Goal: Obtain resource: Download file/media

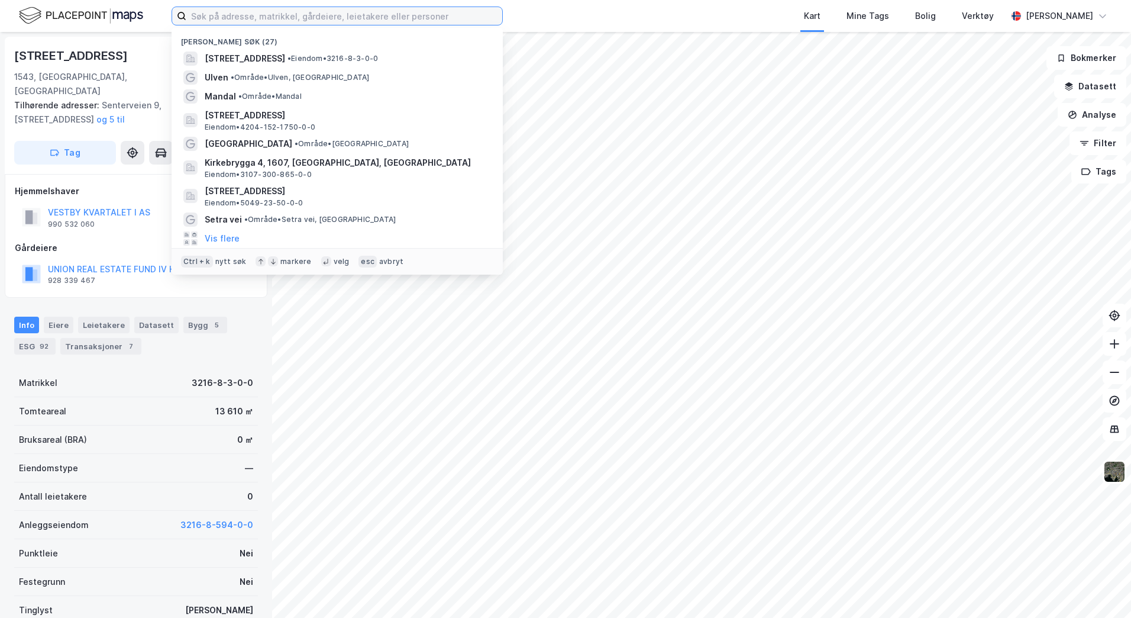
click at [242, 11] on input at bounding box center [344, 16] width 316 height 18
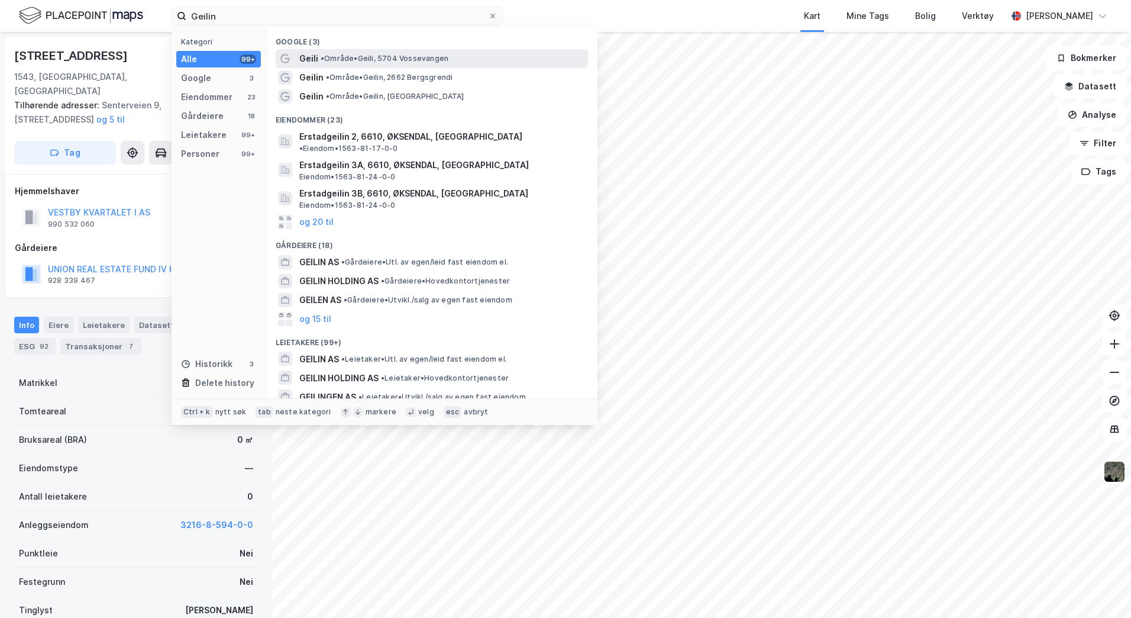
click at [350, 60] on span "• Område • Geili, 5704 Vossevangen" at bounding box center [385, 58] width 128 height 9
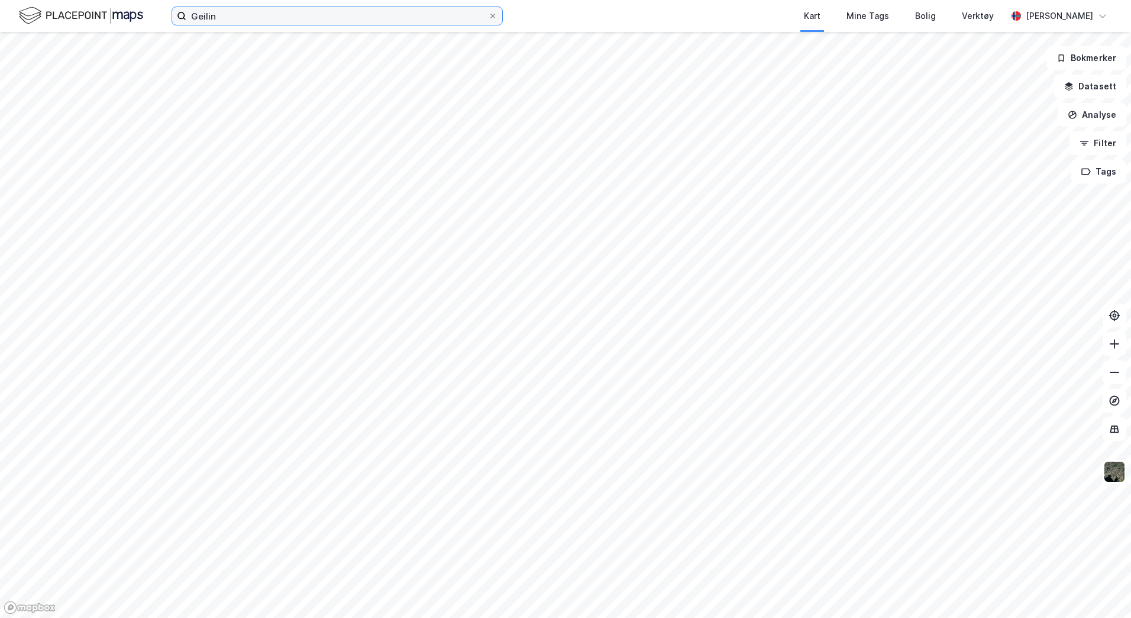
click at [254, 17] on input "Geilin" at bounding box center [337, 16] width 302 height 18
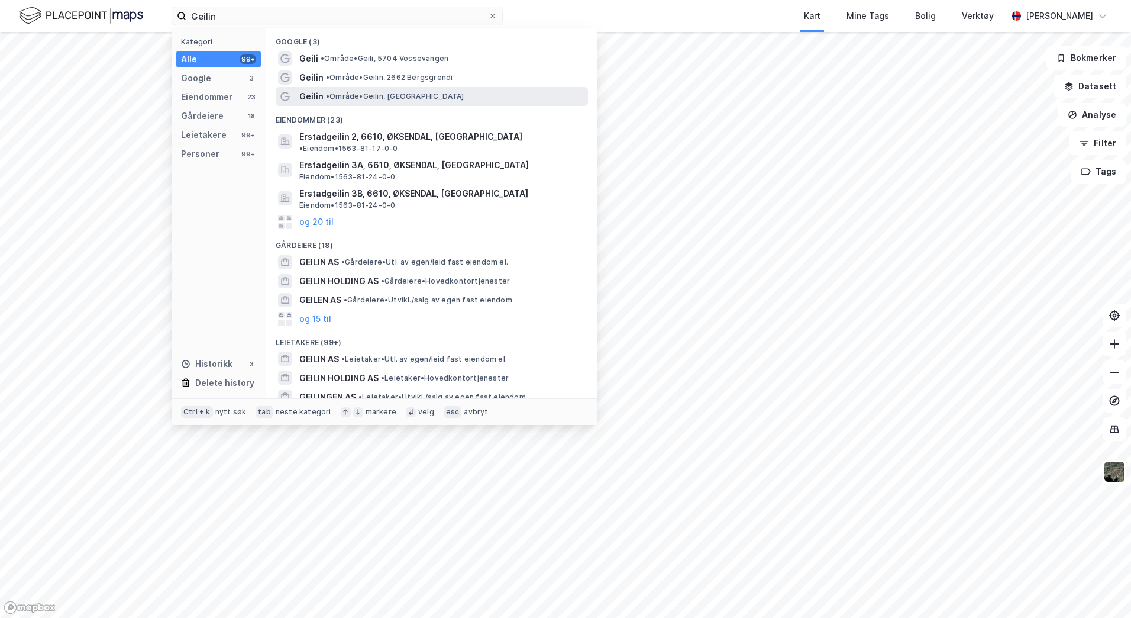
click at [423, 91] on div "Geilin • Område • [GEOGRAPHIC_DATA], [GEOGRAPHIC_DATA]" at bounding box center [442, 96] width 286 height 14
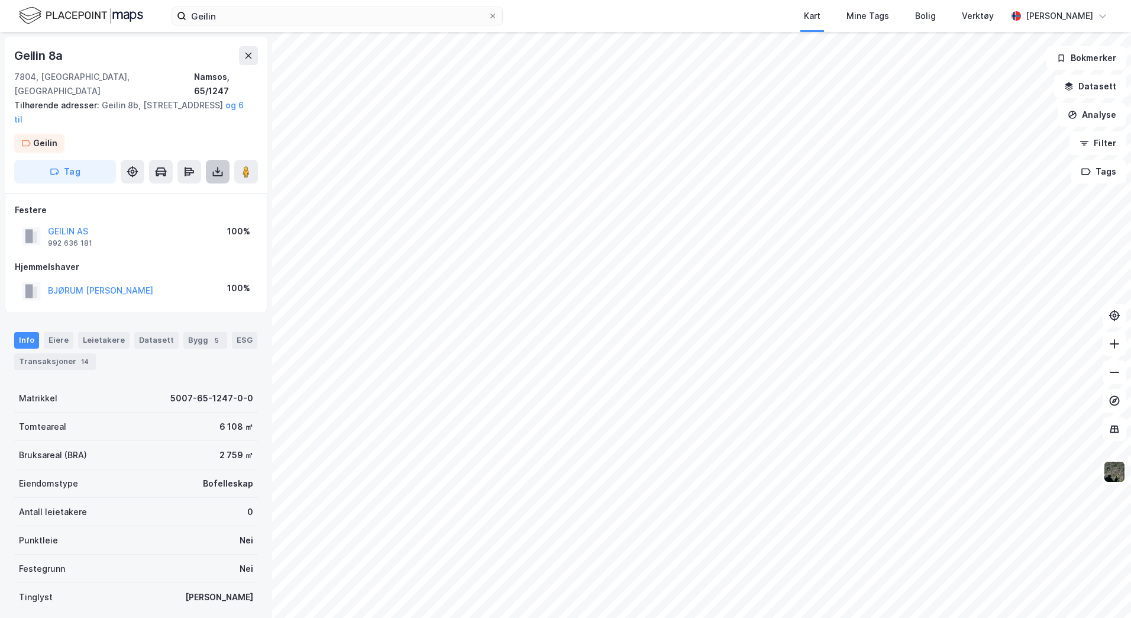
click at [216, 166] on icon at bounding box center [218, 172] width 12 height 12
click at [175, 191] on div "Last ned grunnbok" at bounding box center [159, 195] width 69 height 9
click at [157, 49] on div "Geilin 8a" at bounding box center [136, 55] width 244 height 19
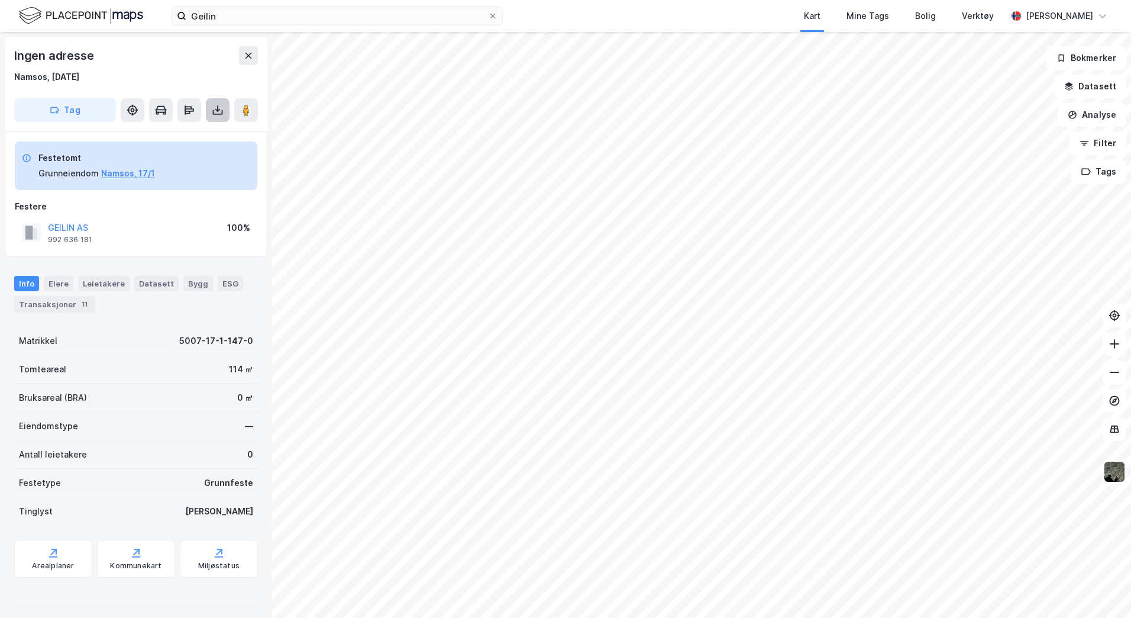
click at [222, 108] on icon at bounding box center [218, 110] width 12 height 12
click at [196, 126] on div "Last ned grunnbok" at bounding box center [167, 133] width 126 height 19
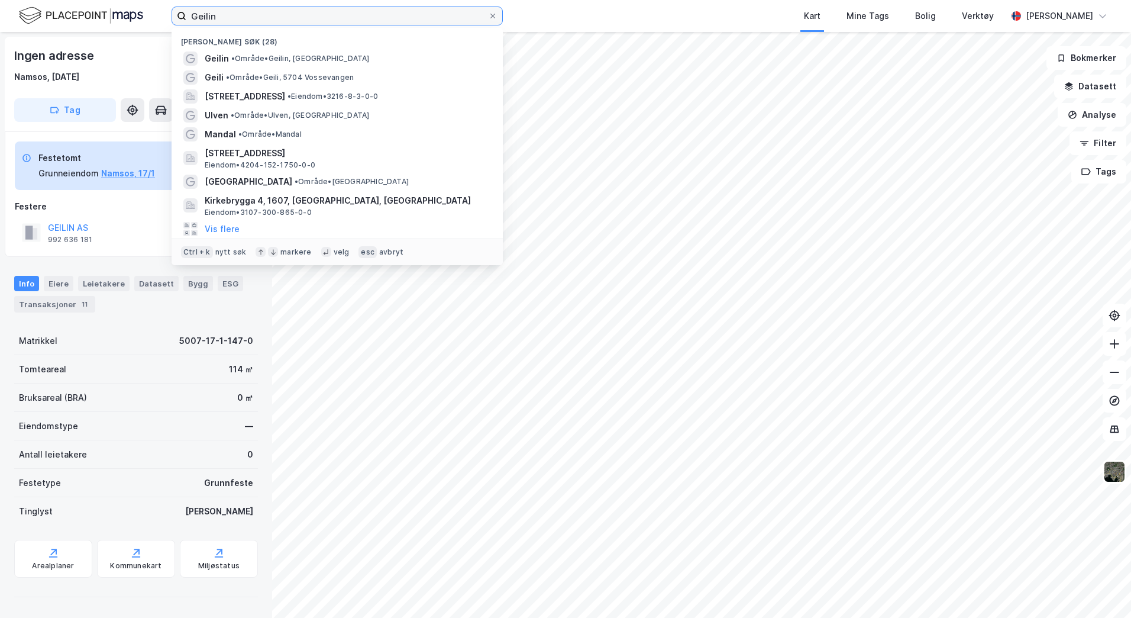
click at [391, 17] on input "Geilin" at bounding box center [337, 16] width 302 height 18
type input "G"
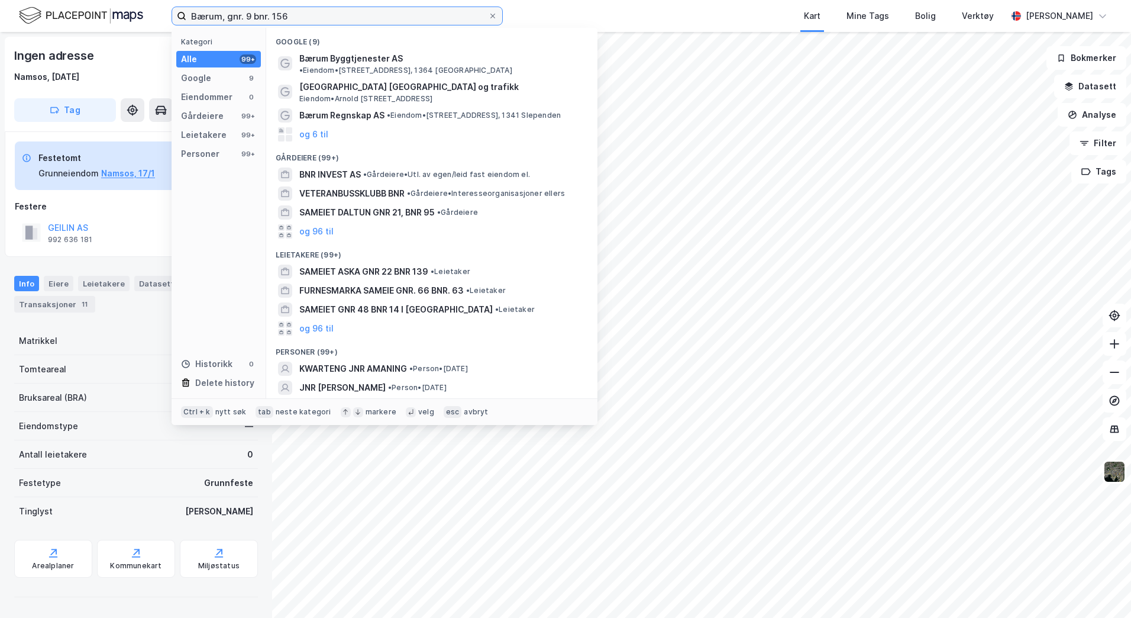
click at [299, 18] on input "Bærum, gnr. 9 bnr. 156" at bounding box center [337, 16] width 302 height 18
click at [272, 18] on input "Bærum, gnr. 9 bnr. 156" at bounding box center [337, 16] width 302 height 18
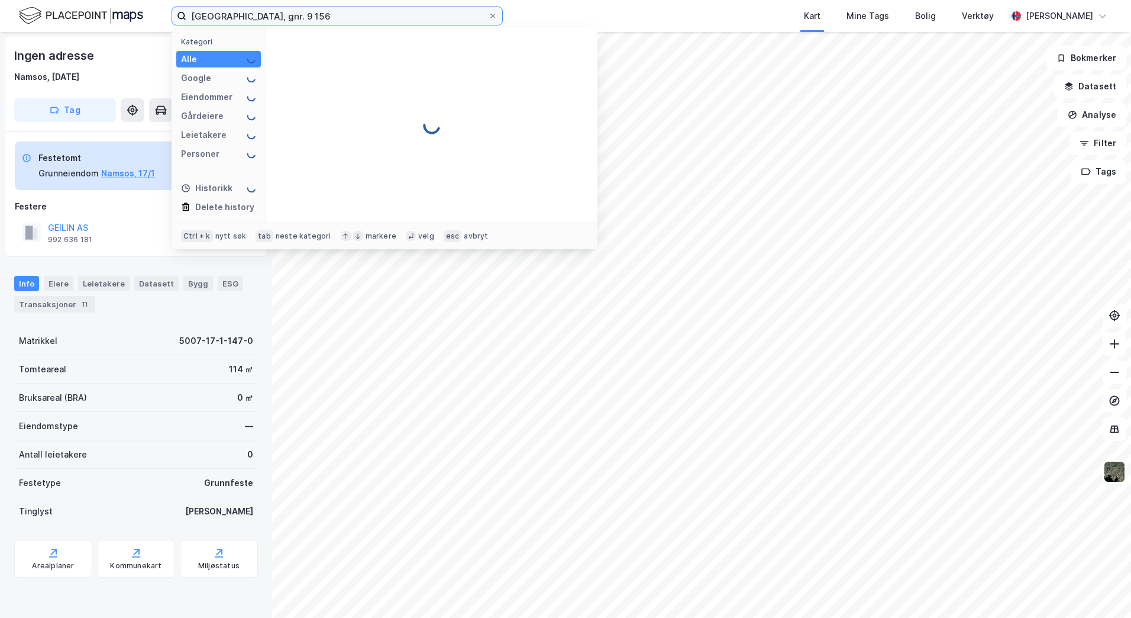
click at [246, 15] on input "[GEOGRAPHIC_DATA], gnr. 9 156" at bounding box center [337, 16] width 302 height 18
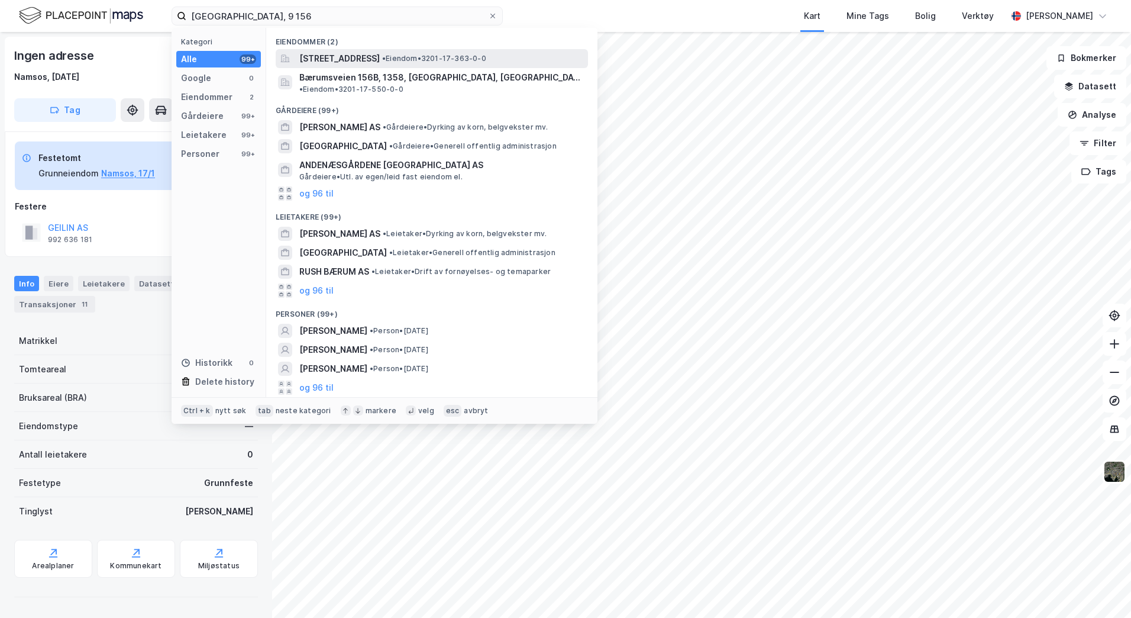
click at [342, 57] on span "[STREET_ADDRESS]" at bounding box center [339, 58] width 80 height 14
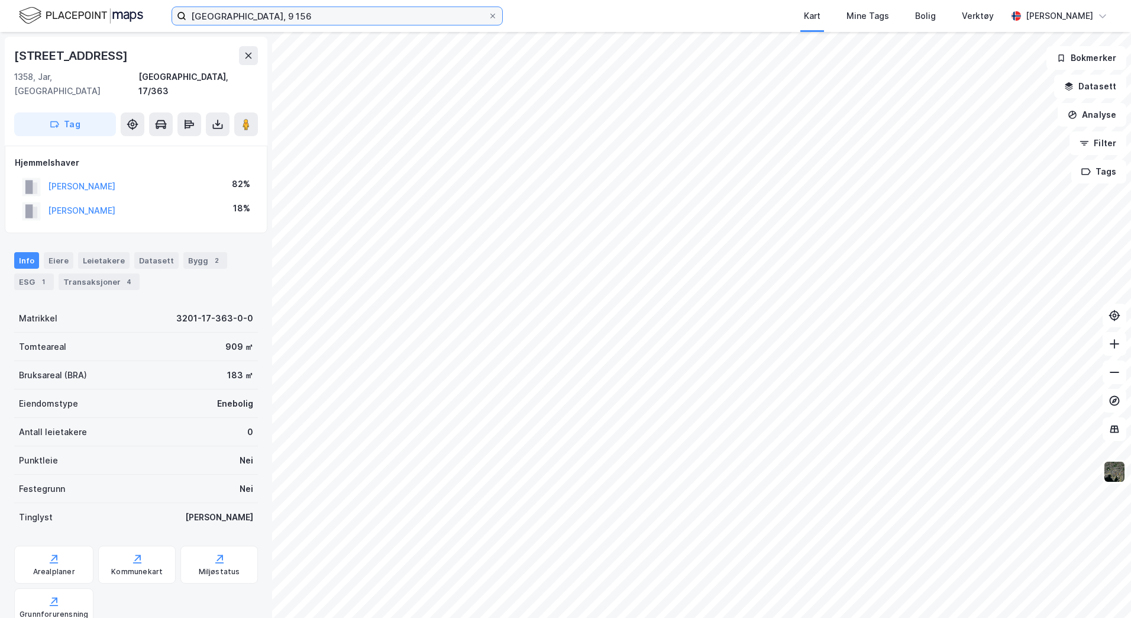
click at [259, 19] on input "[GEOGRAPHIC_DATA], 9 156" at bounding box center [337, 16] width 302 height 18
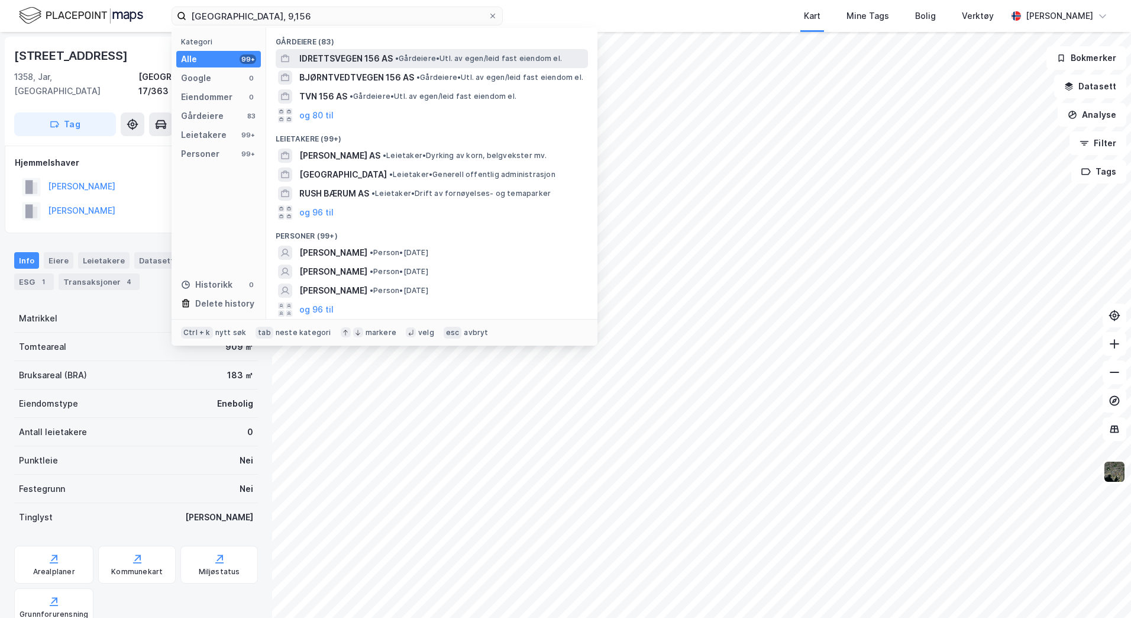
click at [392, 60] on span "IDRETTSVEGEN 156 AS" at bounding box center [345, 58] width 93 height 14
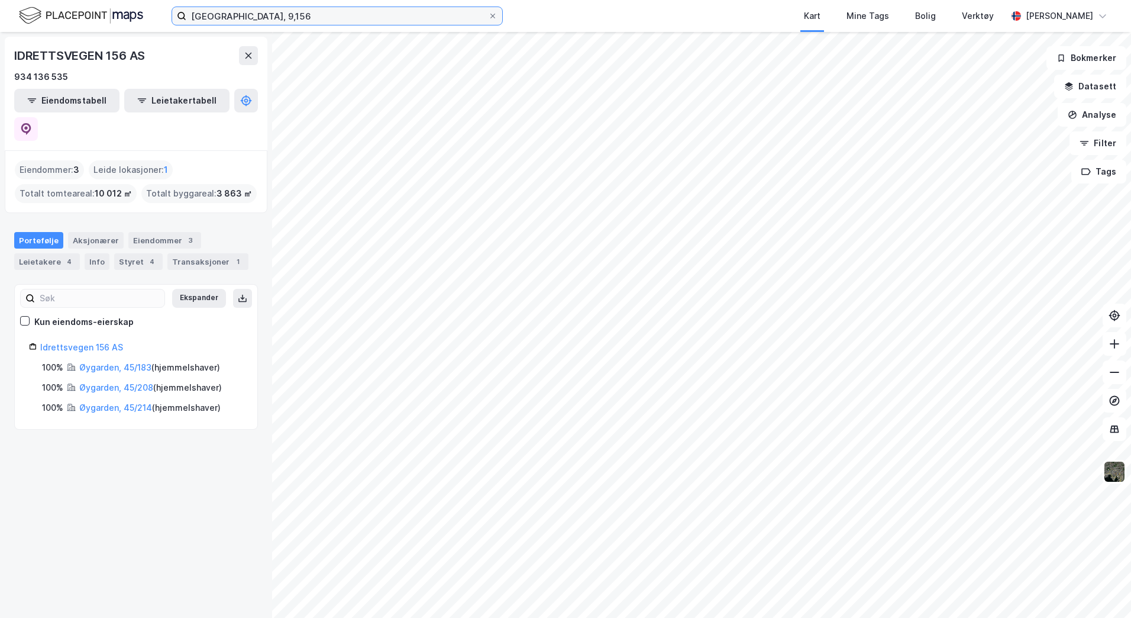
click at [266, 18] on input "[GEOGRAPHIC_DATA], 9,156" at bounding box center [337, 16] width 302 height 18
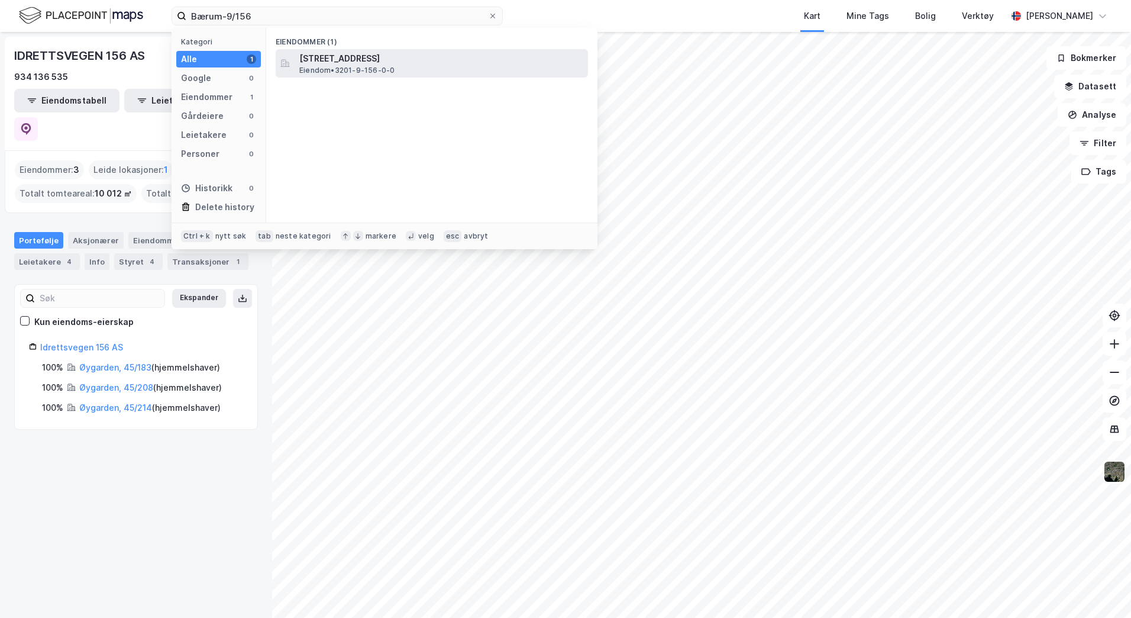
click at [438, 69] on div "Skogstien 21, 1365, [GEOGRAPHIC_DATA], BÆRUM Eiendom • 3201-9-156-0-0" at bounding box center [442, 63] width 286 height 24
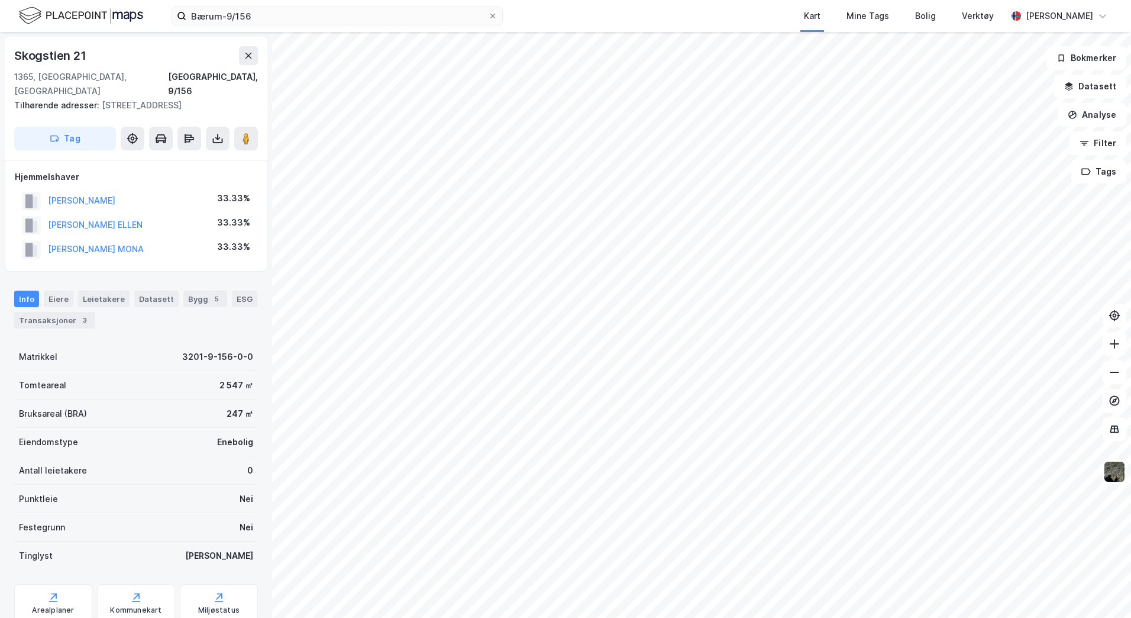
scroll to position [1, 0]
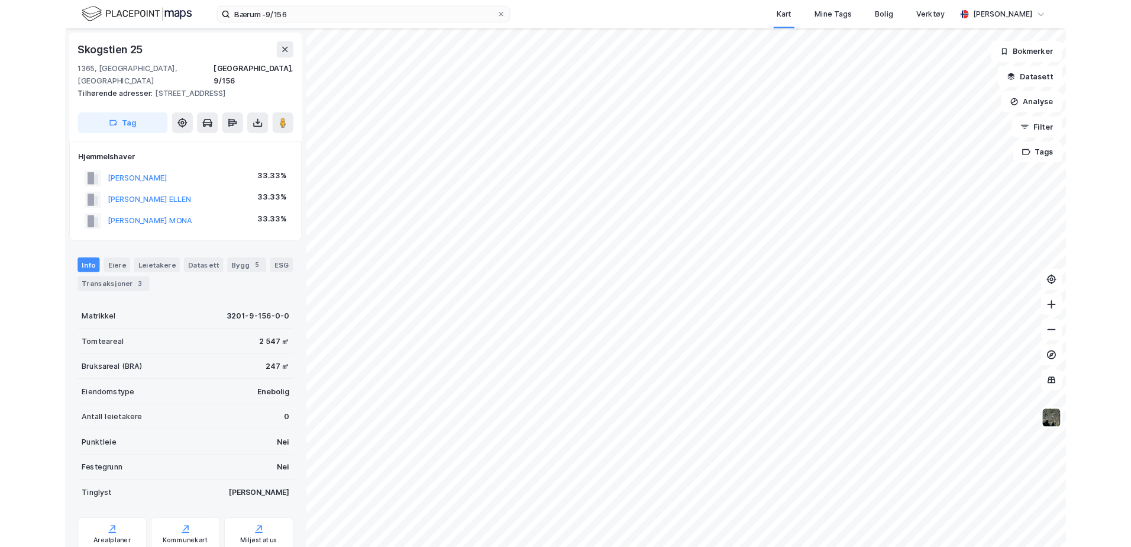
scroll to position [1, 0]
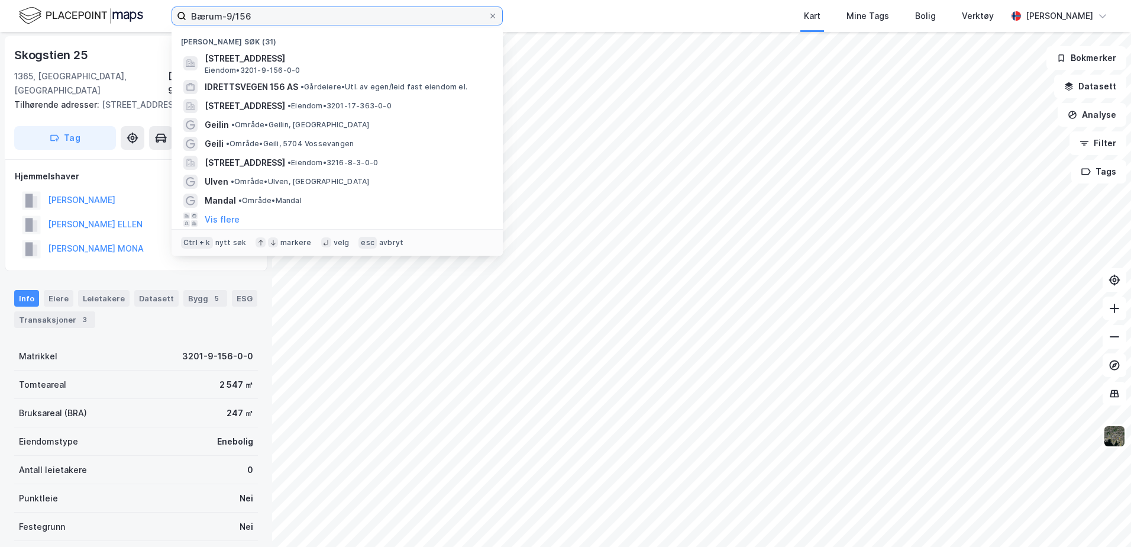
drag, startPoint x: 275, startPoint y: 17, endPoint x: 95, endPoint y: 8, distance: 180.1
click at [95, 8] on div "Bærum-9/156 Nylige søk (31) Skogstien 21, 1365, [GEOGRAPHIC_DATA], BÆRUM Eiendo…" at bounding box center [565, 16] width 1131 height 32
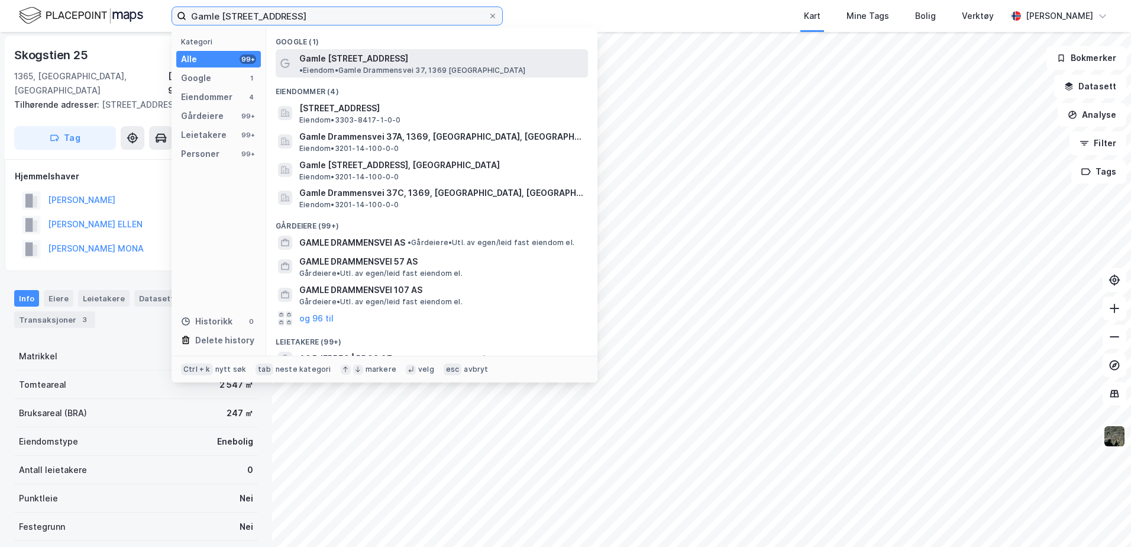
type input "Gamle [STREET_ADDRESS]"
click at [381, 62] on span "Gamle [STREET_ADDRESS]" at bounding box center [353, 58] width 109 height 14
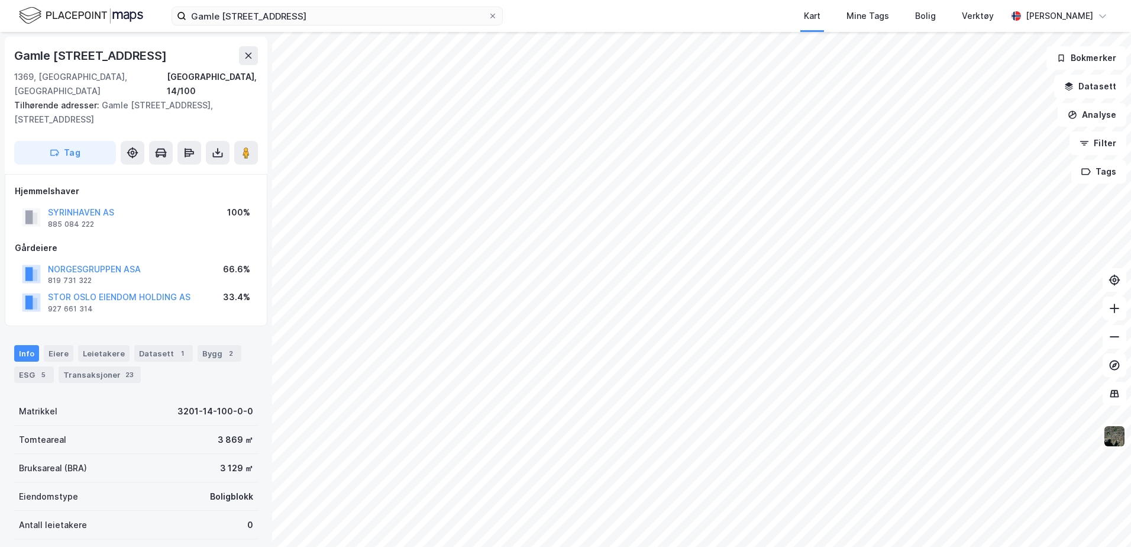
scroll to position [1, 0]
drag, startPoint x: 96, startPoint y: 210, endPoint x: 47, endPoint y: 210, distance: 48.5
click at [47, 210] on div "SYRINHAVEN AS 885 084 222" at bounding box center [68, 217] width 92 height 24
copy div "885 084 222"
click at [202, 210] on div "SYRINHAVEN AS 885 084 222 100%" at bounding box center [136, 216] width 243 height 28
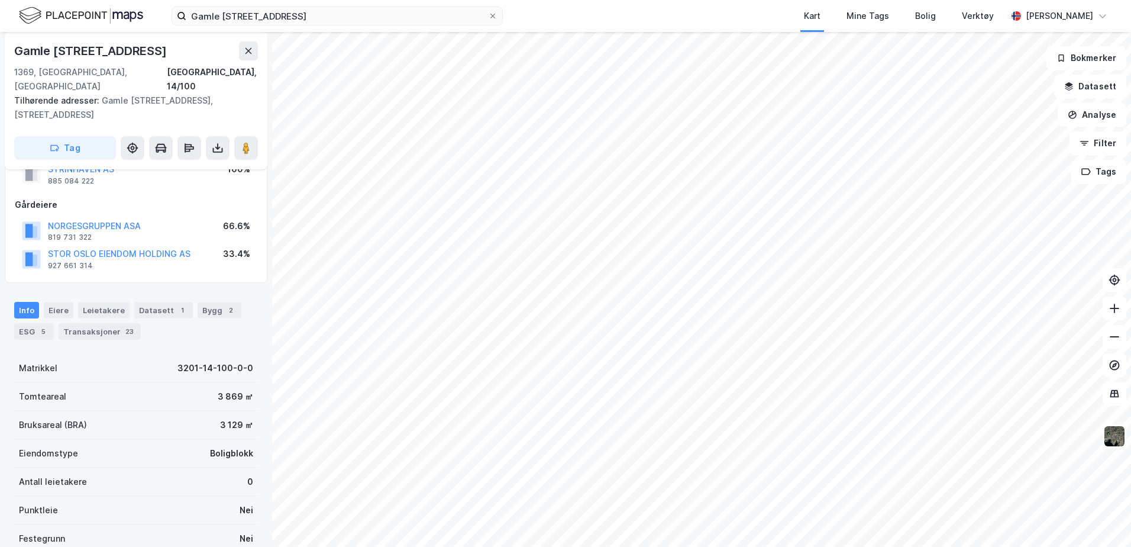
scroll to position [60, 0]
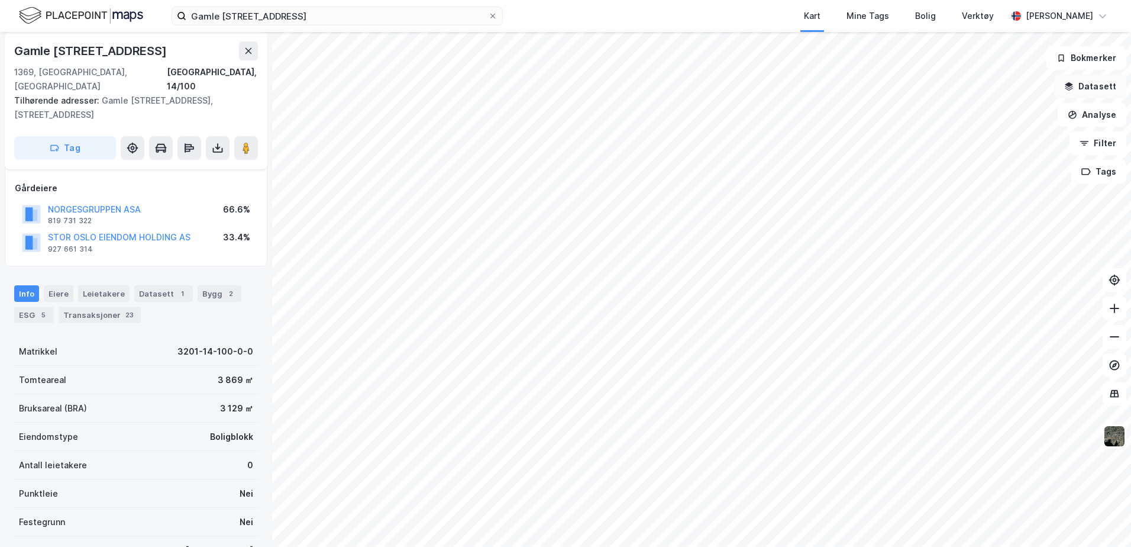
click at [1112, 93] on button "Datasett" at bounding box center [1090, 87] width 72 height 24
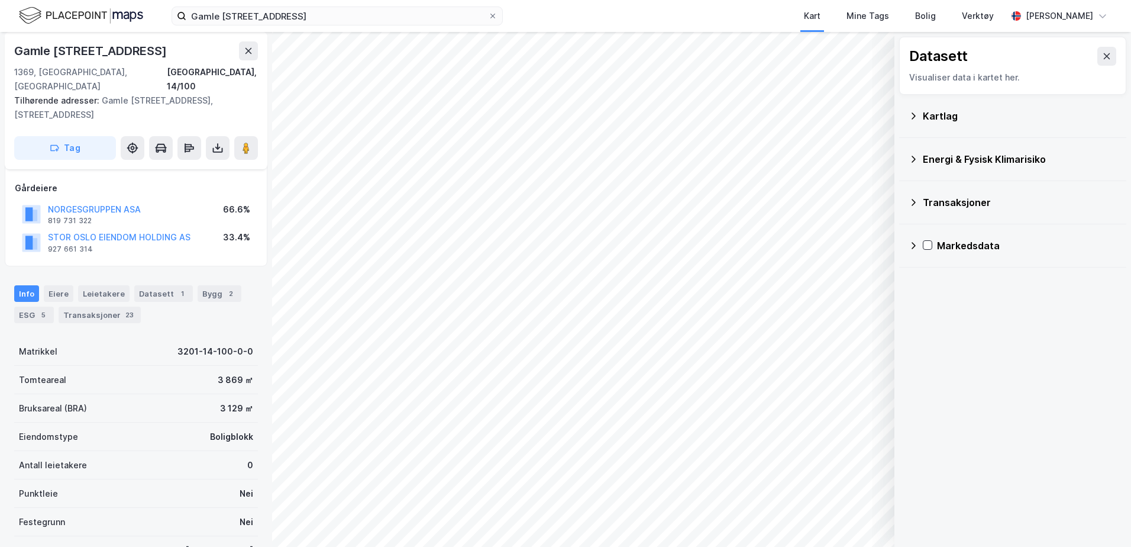
click at [915, 115] on icon at bounding box center [914, 115] width 4 height 7
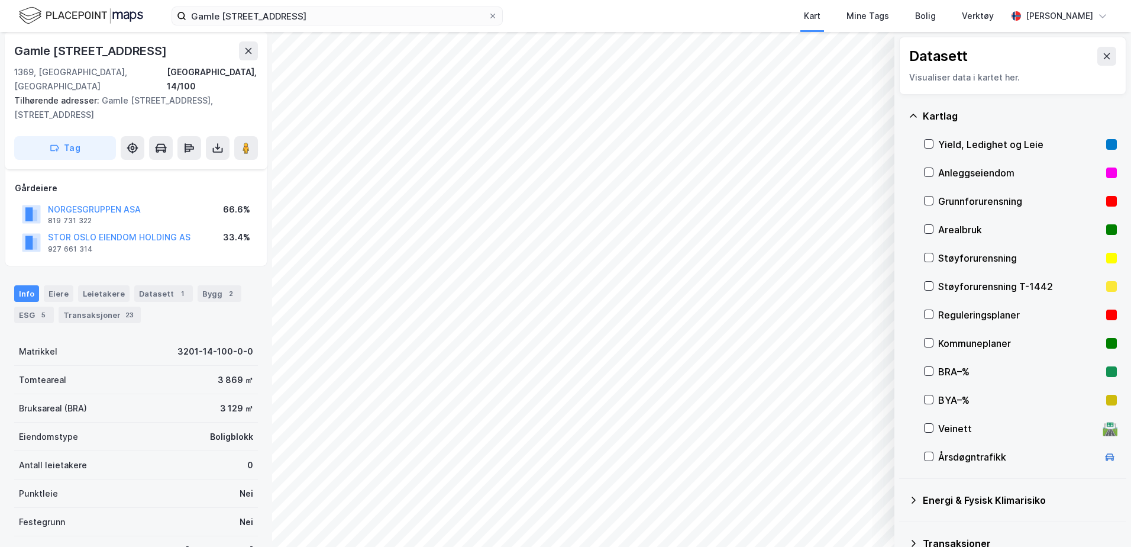
click at [930, 309] on div "Reguleringsplaner" at bounding box center [1020, 315] width 193 height 28
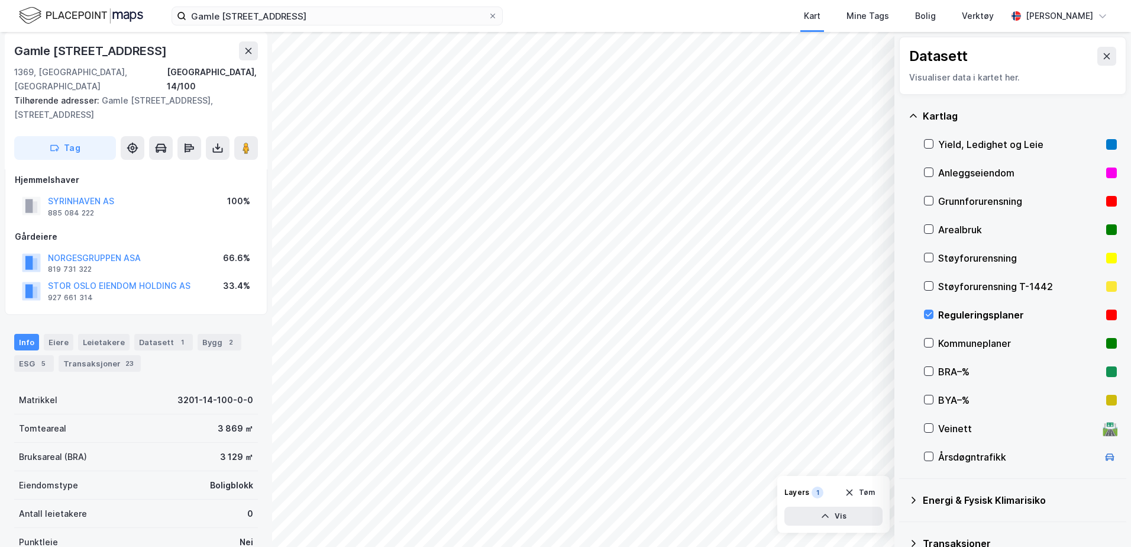
scroll to position [0, 0]
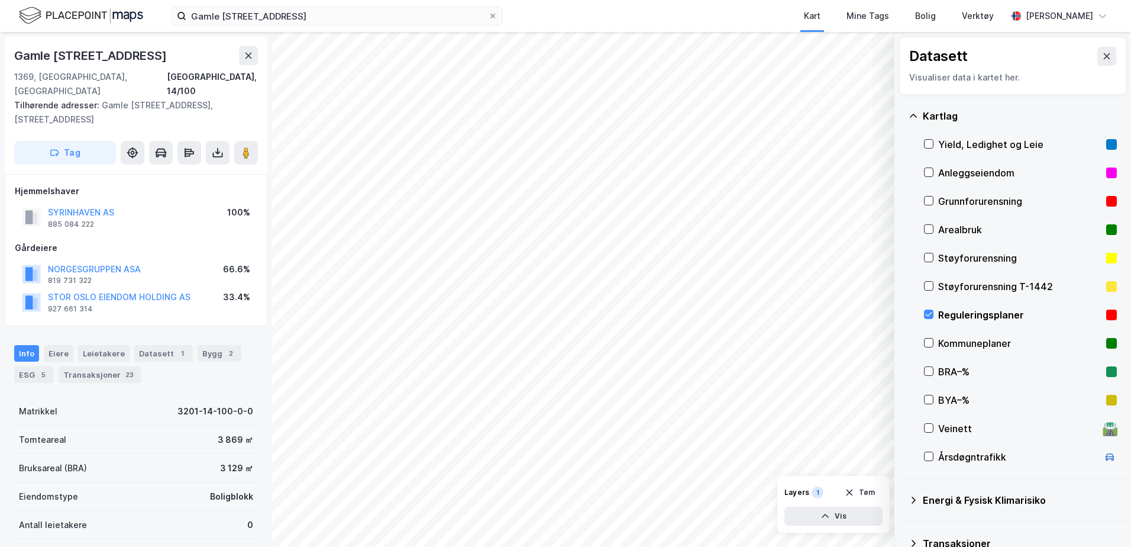
click at [244, 367] on div "Info [PERSON_NAME] Datasett 1 Bygg 2 ESG 5 Transaksjoner 23" at bounding box center [136, 364] width 244 height 38
